Goal: Task Accomplishment & Management: Use online tool/utility

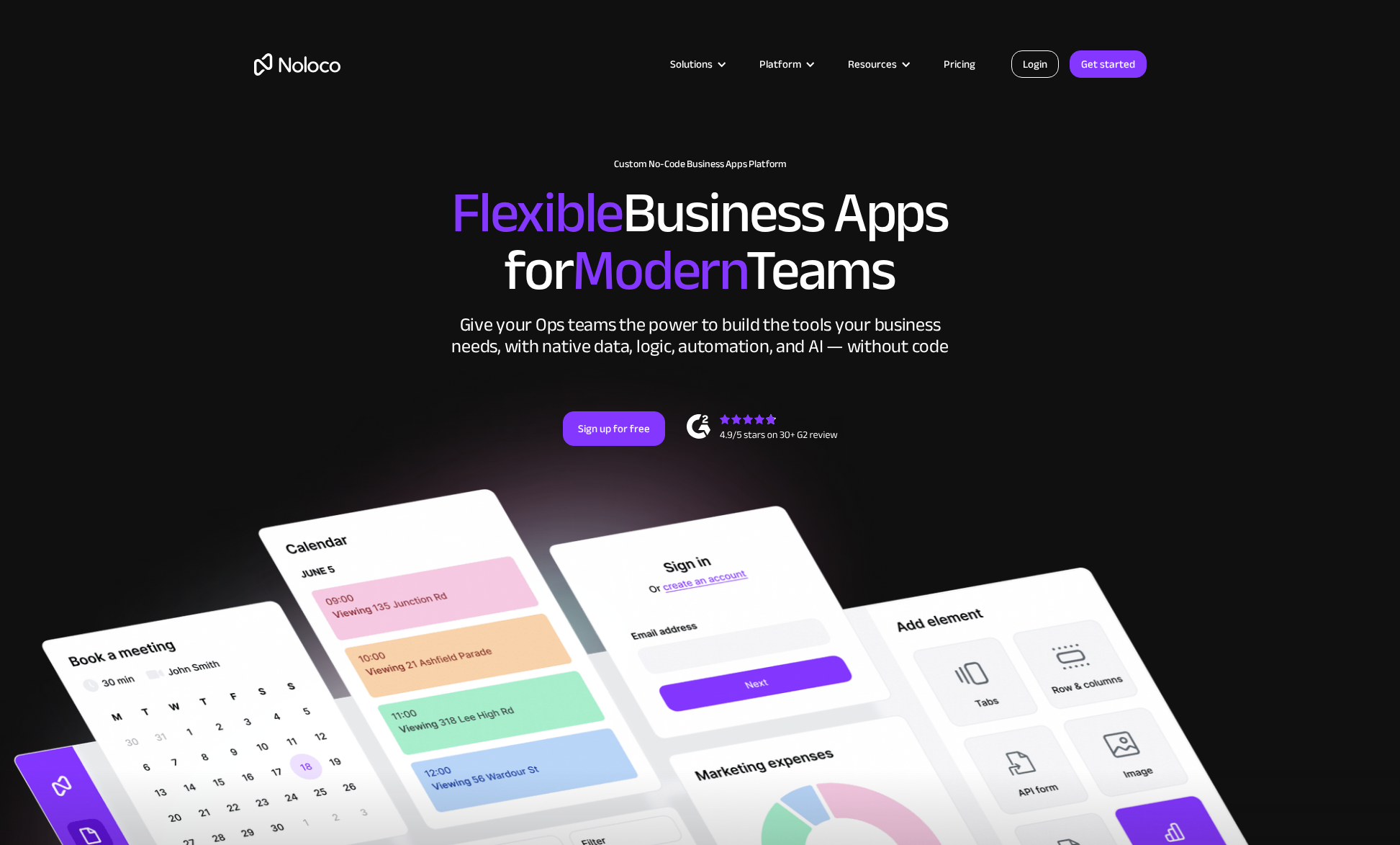
click at [1048, 64] on link "Login" at bounding box center [1034, 64] width 47 height 27
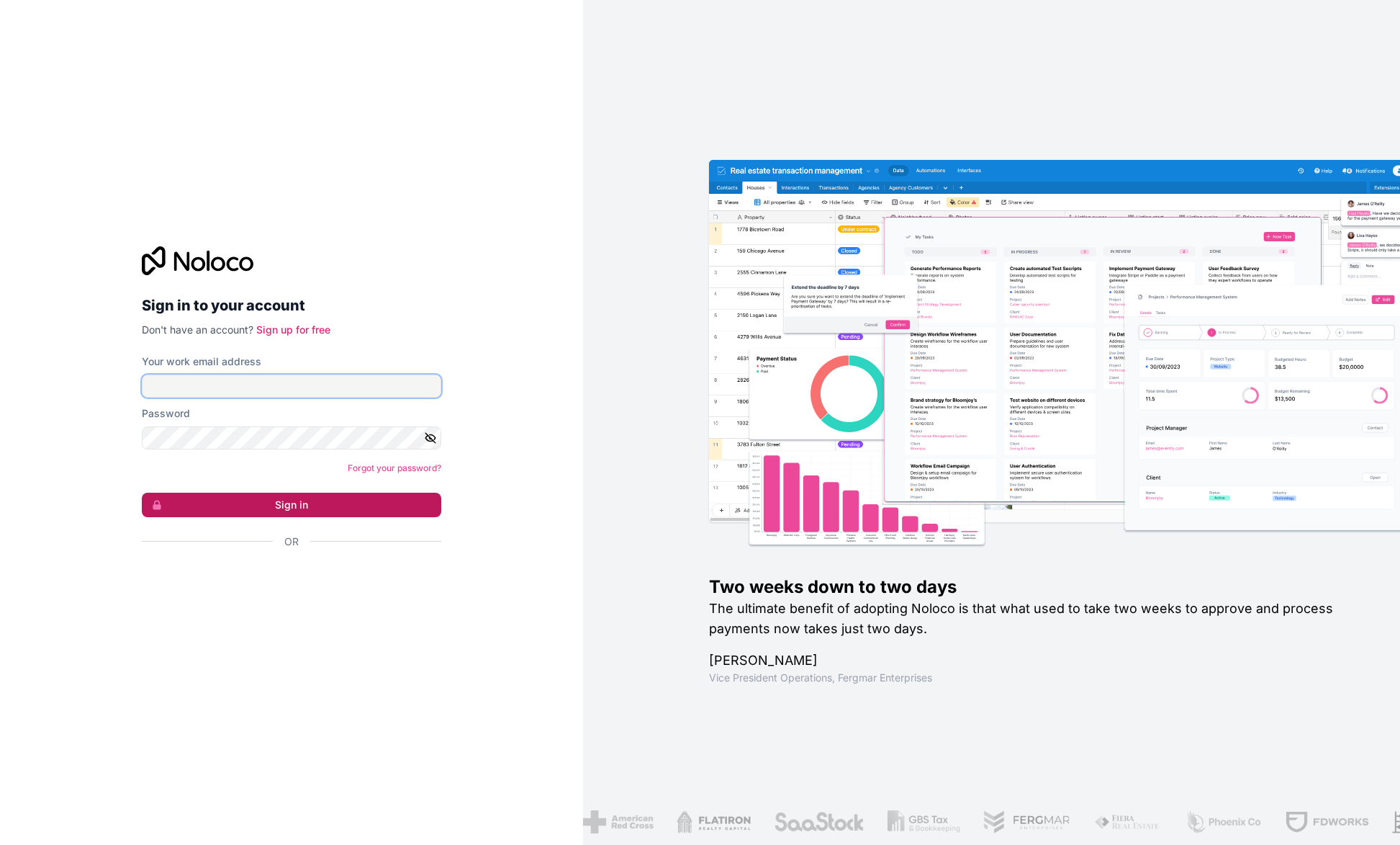
type input "[PERSON_NAME][EMAIL_ADDRESS][DOMAIN_NAME]"
click at [292, 505] on button "Sign in" at bounding box center [292, 504] width 300 height 24
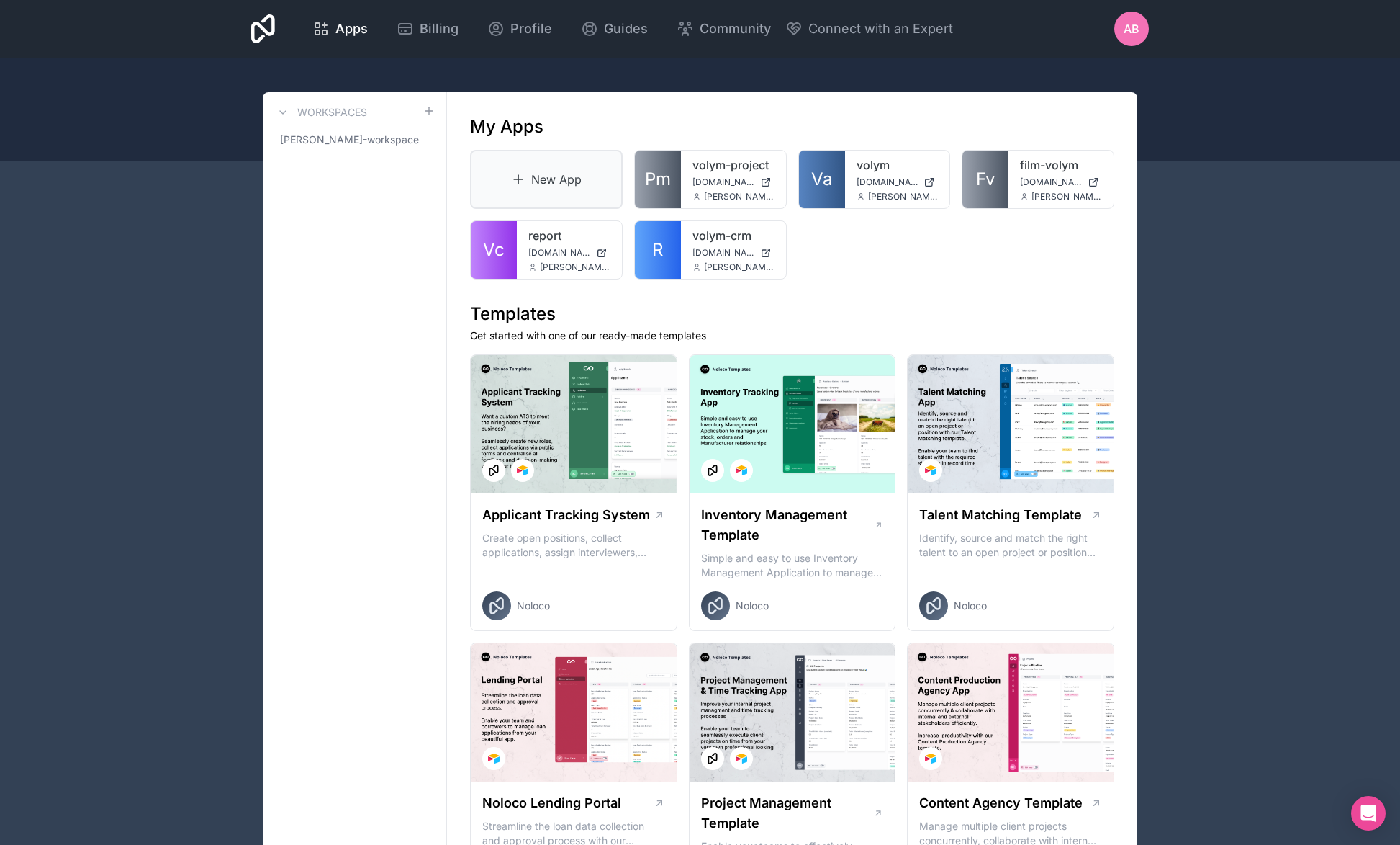
click at [556, 181] on link "New App" at bounding box center [547, 179] width 153 height 59
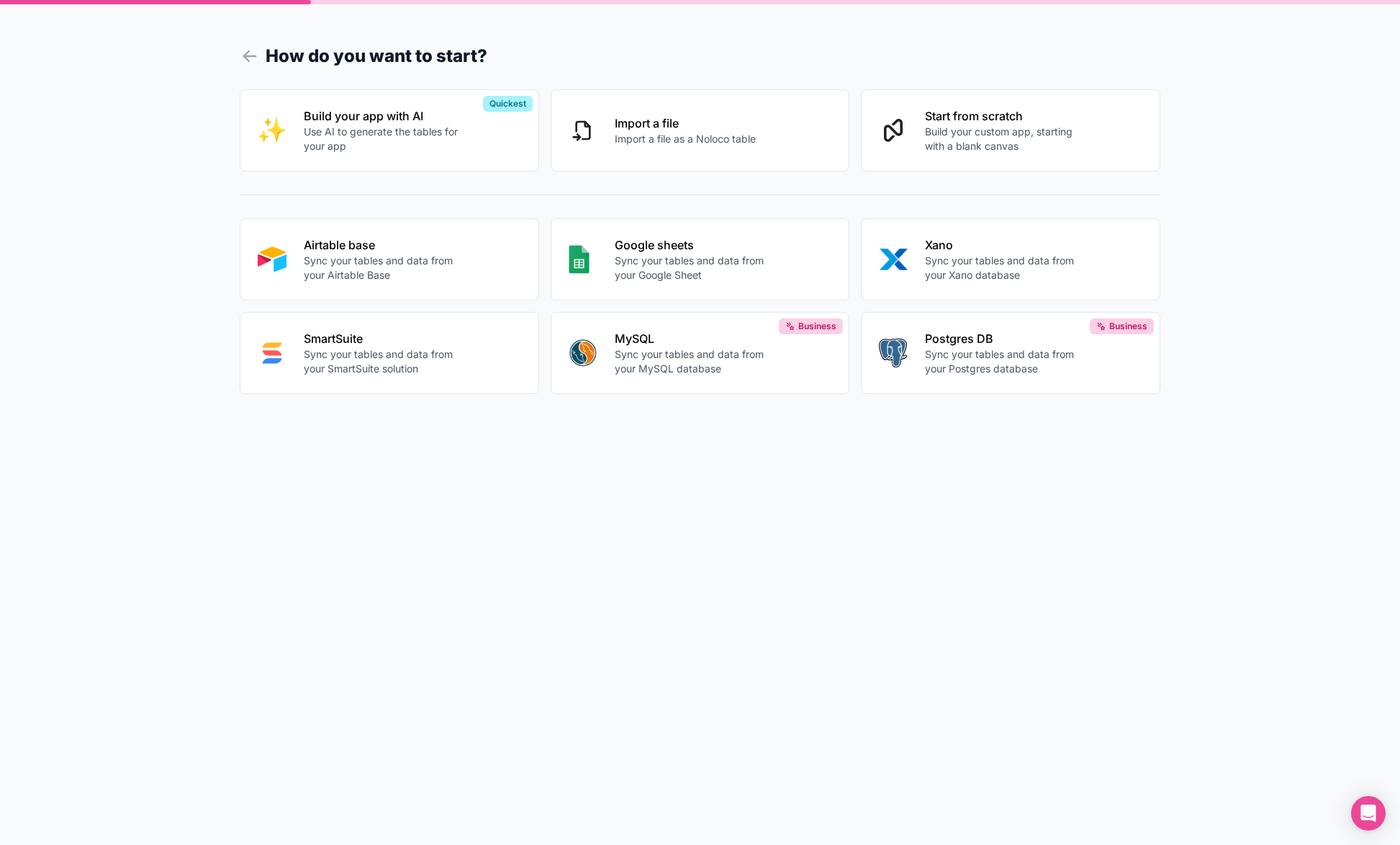
click at [412, 257] on p "Sync your tables and data from your Airtable Base" at bounding box center [383, 268] width 160 height 29
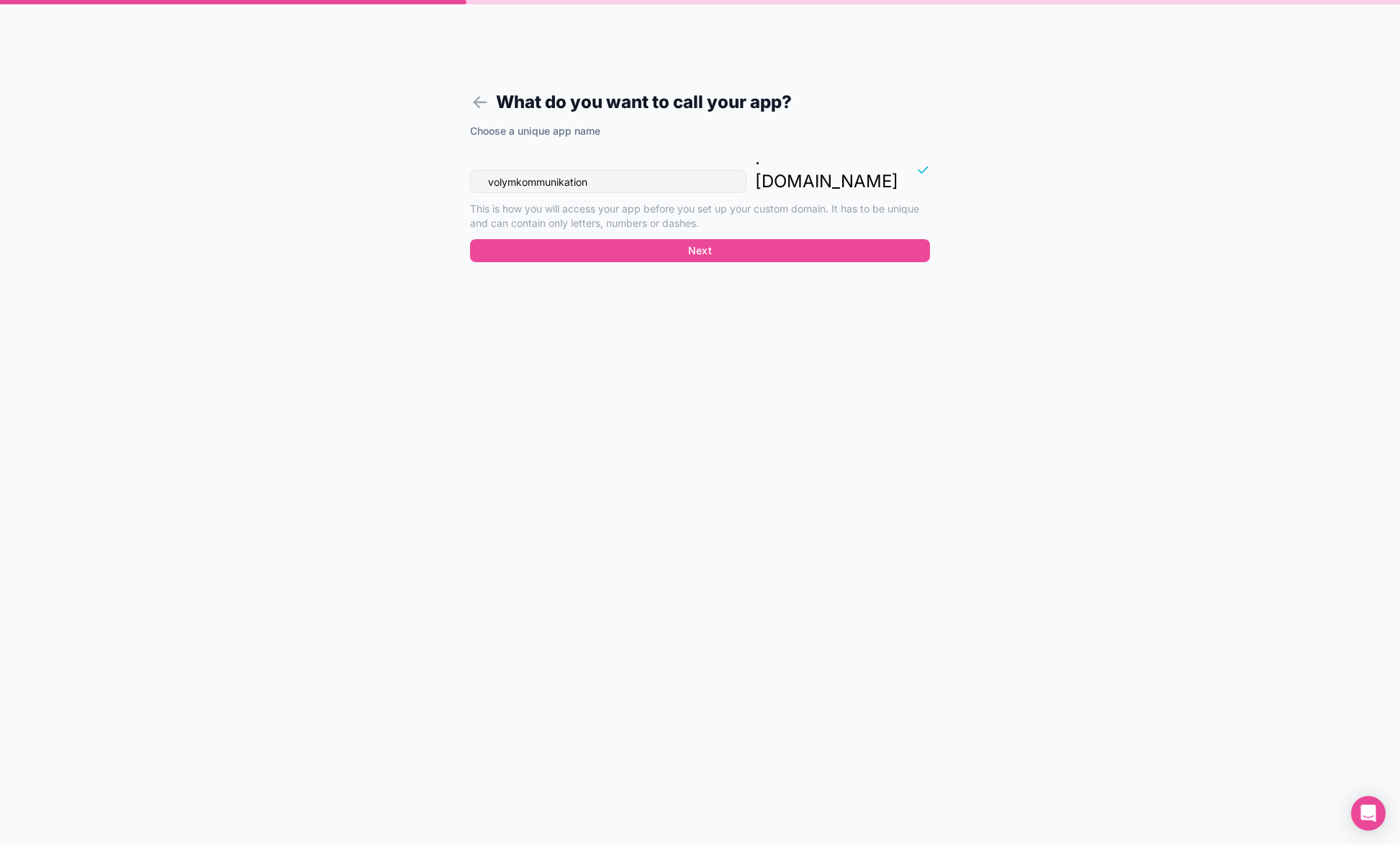
drag, startPoint x: 627, startPoint y: 159, endPoint x: 383, endPoint y: 104, distance: 250.1
click at [383, 104] on div "What do you want to call your app? Choose a unique app name volymkommunikation …" at bounding box center [700, 422] width 1400 height 845
type input "crm-aihackers"
click at [895, 239] on button "Next" at bounding box center [700, 251] width 460 height 23
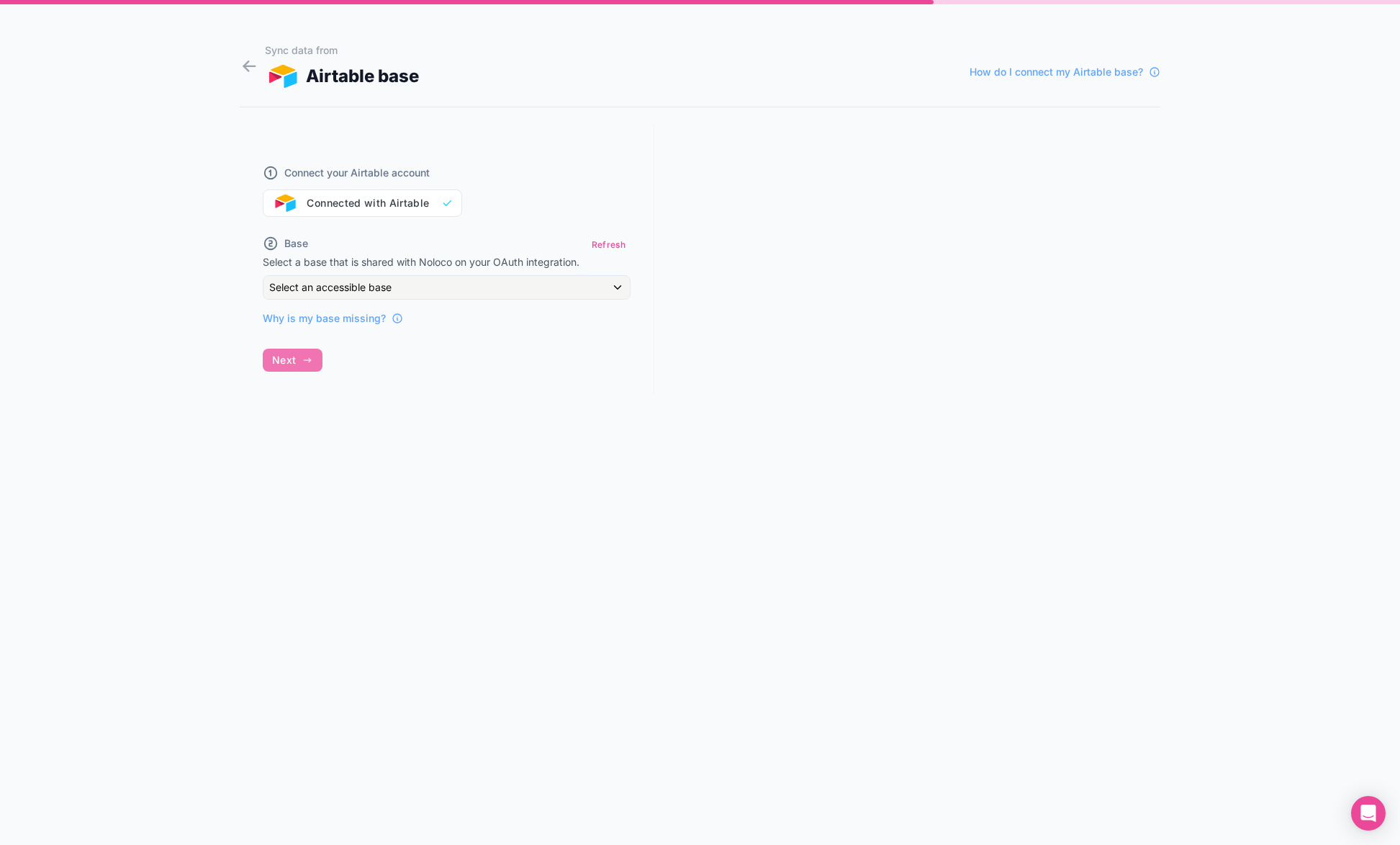
click at [432, 204] on div "Connect your Airtable account Connected with Airtable" at bounding box center [447, 182] width 368 height 69
click at [361, 291] on span "Select an accessible base" at bounding box center [330, 287] width 122 height 13
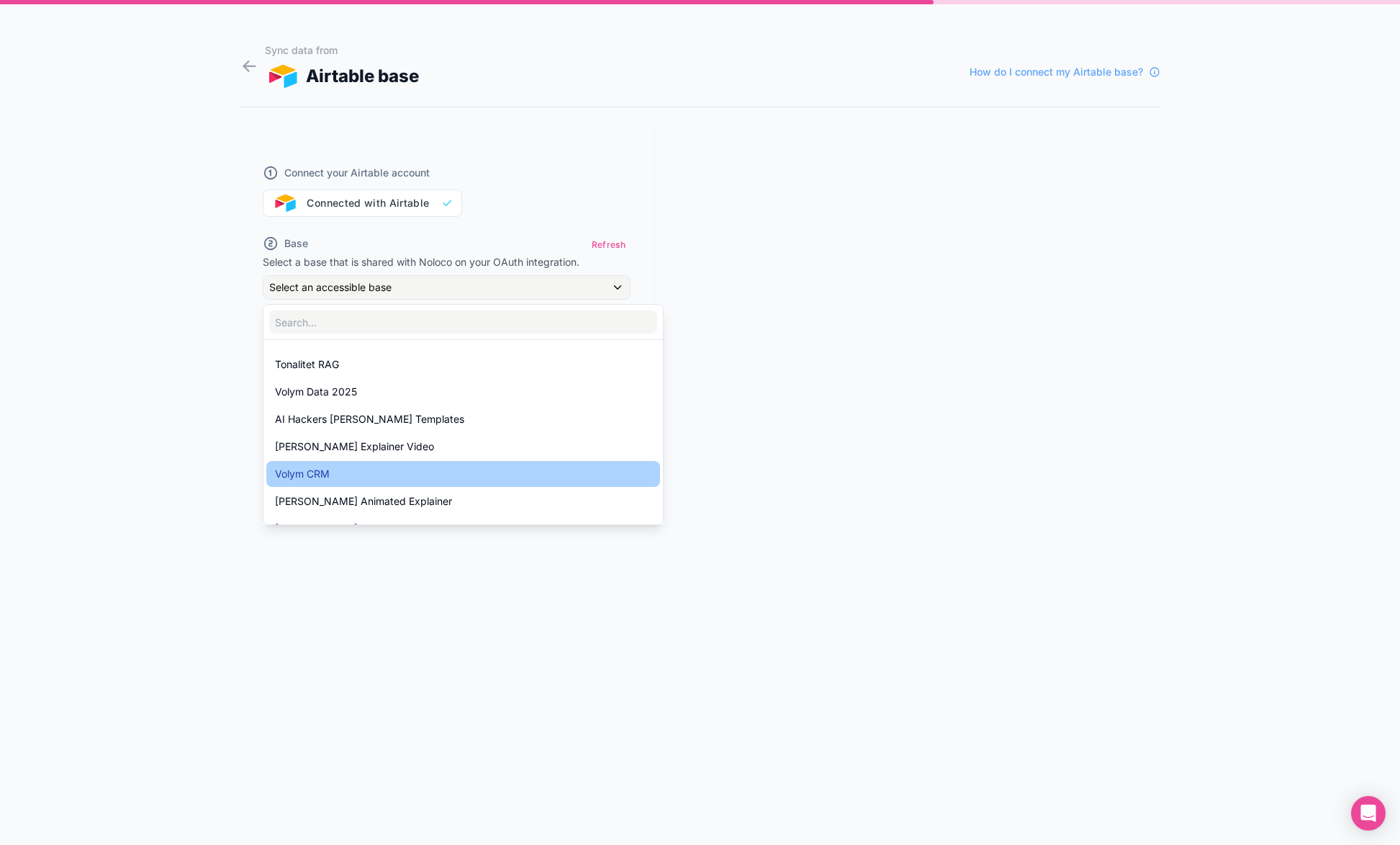
click at [364, 480] on div "Volym CRM" at bounding box center [462, 474] width 376 height 17
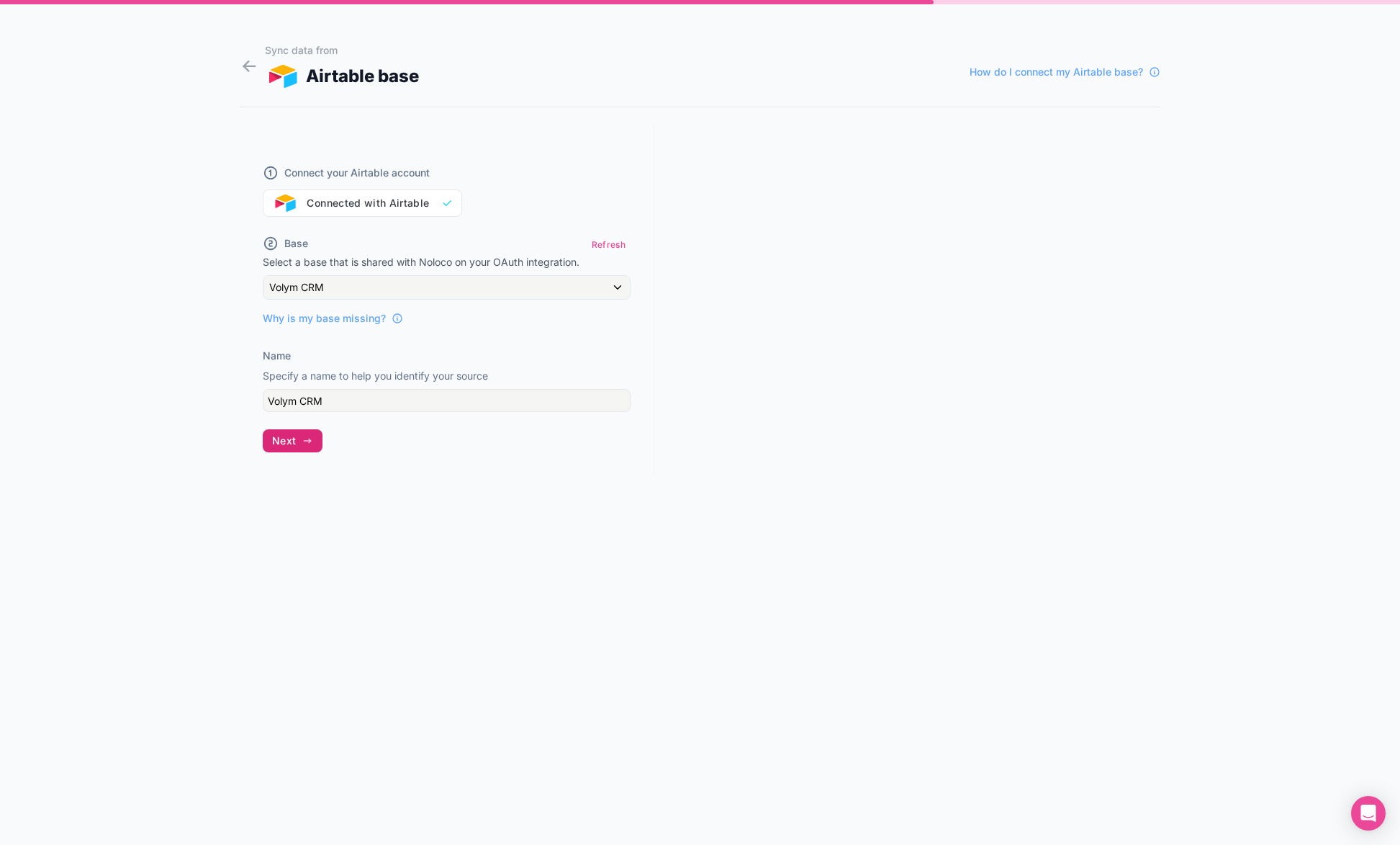
click at [308, 444] on icon "button" at bounding box center [308, 440] width 12 height 12
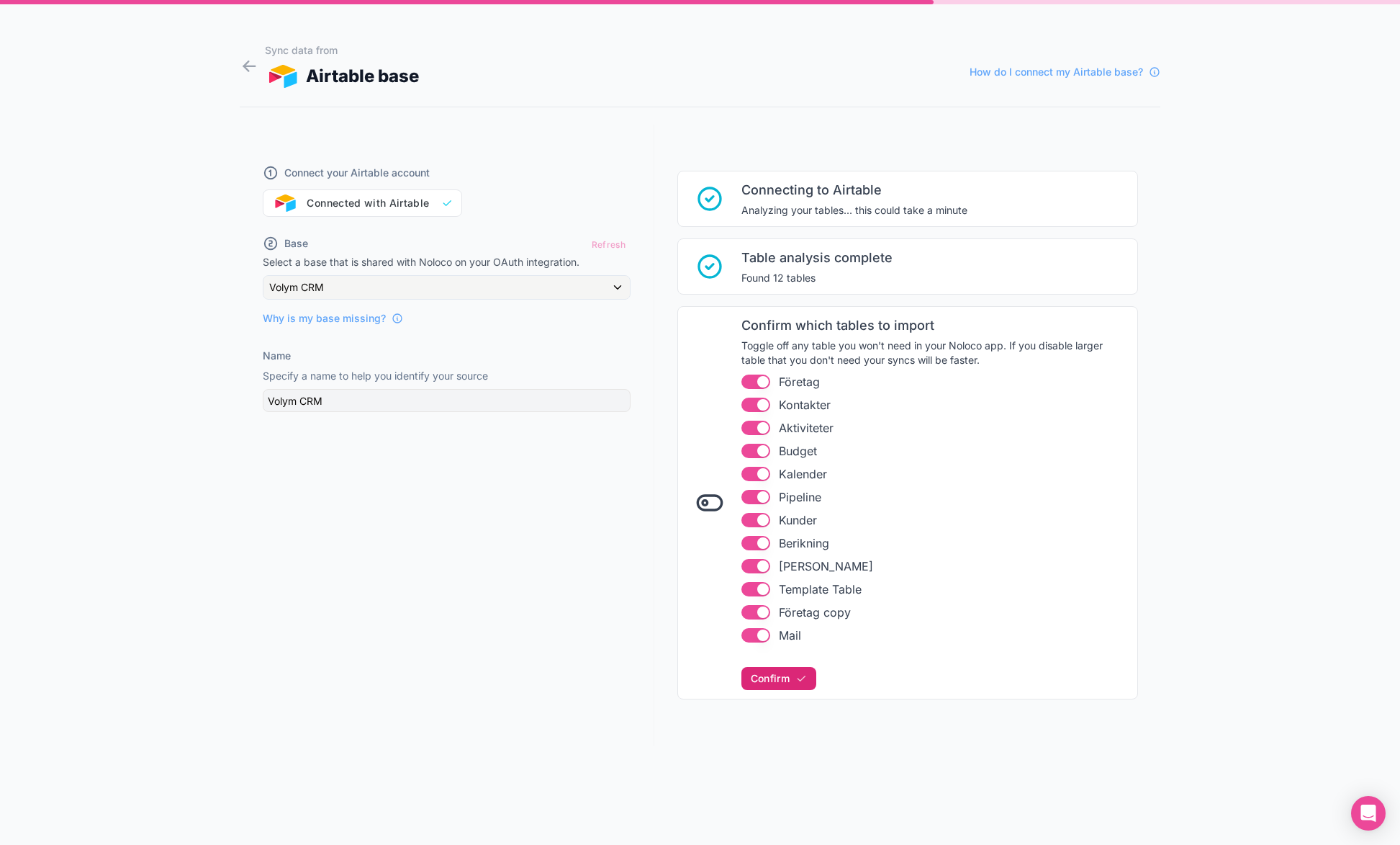
click at [769, 682] on span "Confirm" at bounding box center [770, 678] width 39 height 13
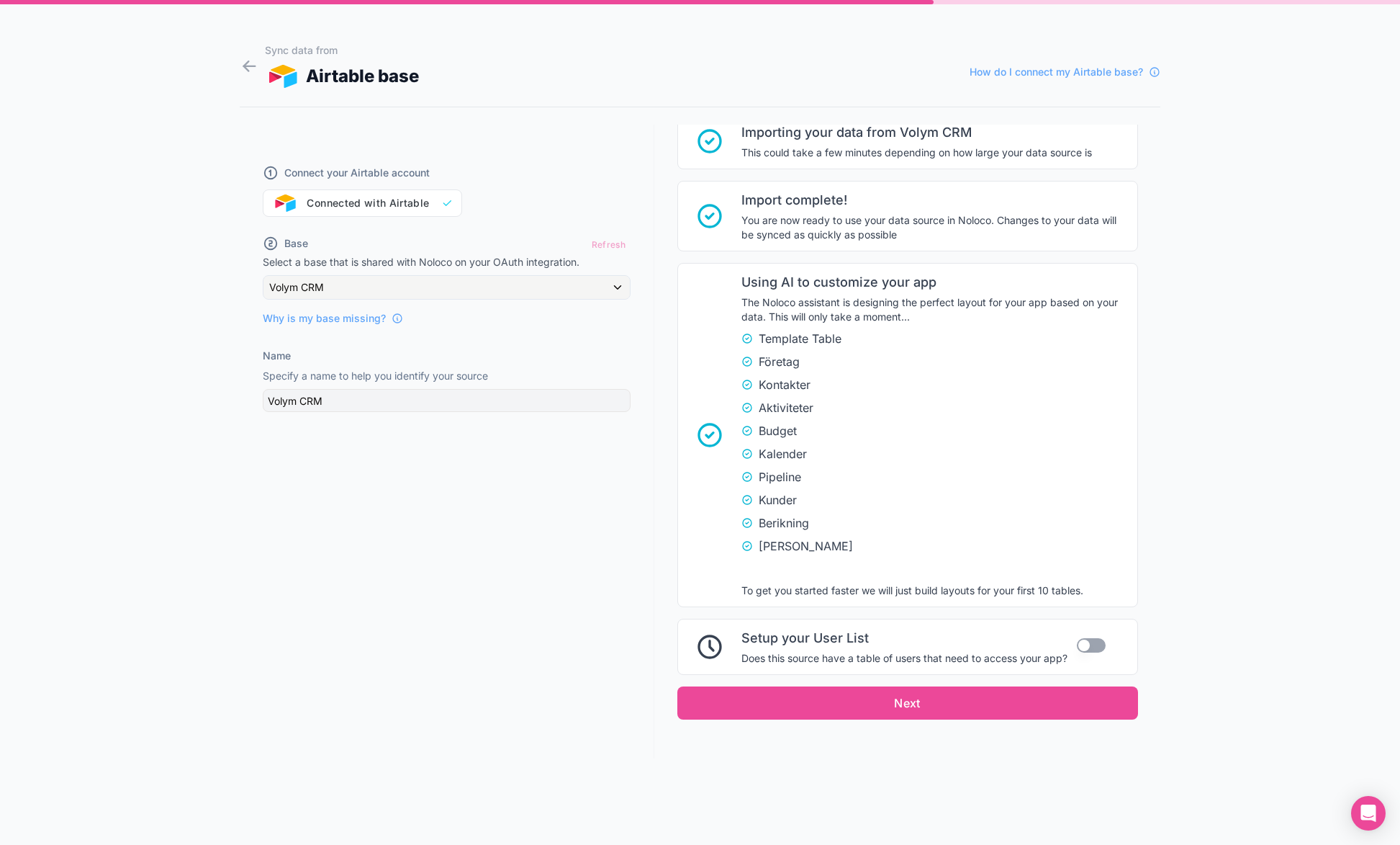
scroll to position [604, 0]
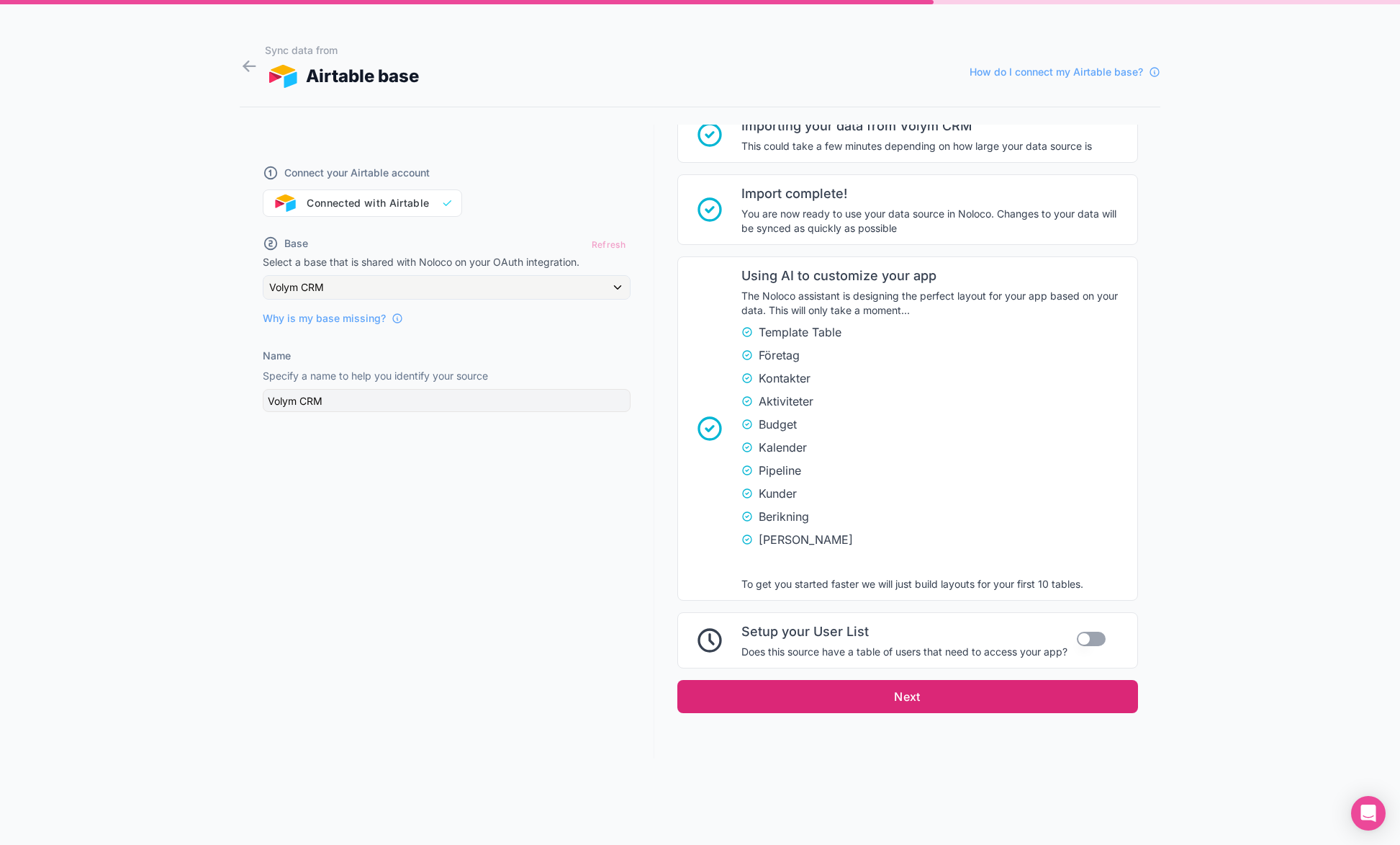
click at [994, 700] on button "Next" at bounding box center [908, 696] width 461 height 33
